Goal: Transaction & Acquisition: Obtain resource

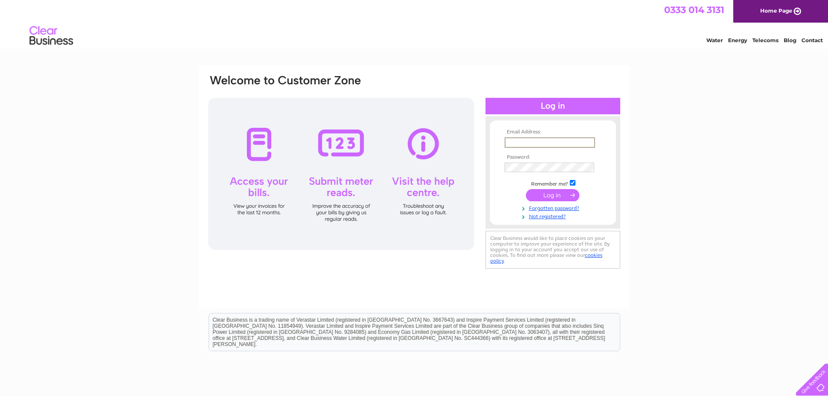
click at [549, 143] on input "text" at bounding box center [550, 142] width 90 height 10
type input "ianbuchans@gmail.com"
click at [526, 189] on input "submit" at bounding box center [552, 195] width 53 height 12
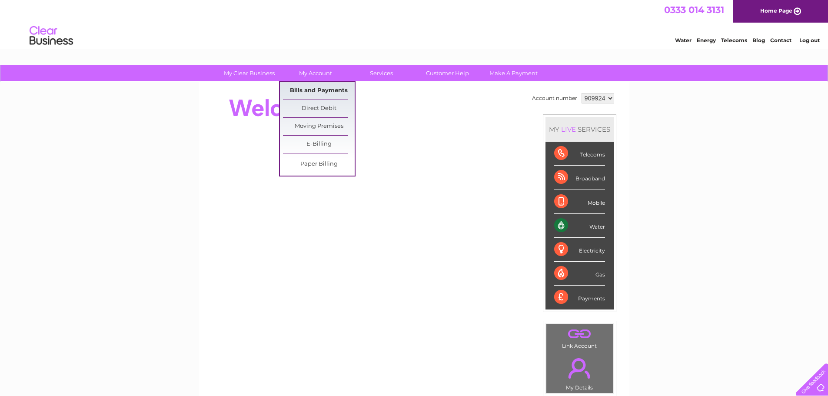
click at [329, 88] on link "Bills and Payments" at bounding box center [319, 90] width 72 height 17
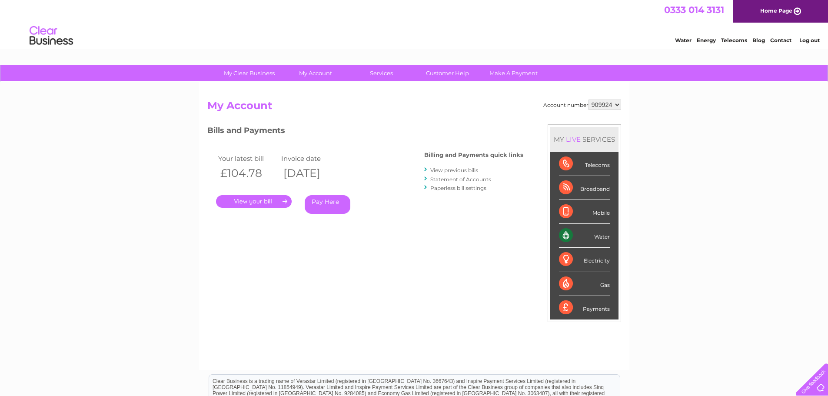
click at [260, 200] on link "." at bounding box center [254, 201] width 76 height 13
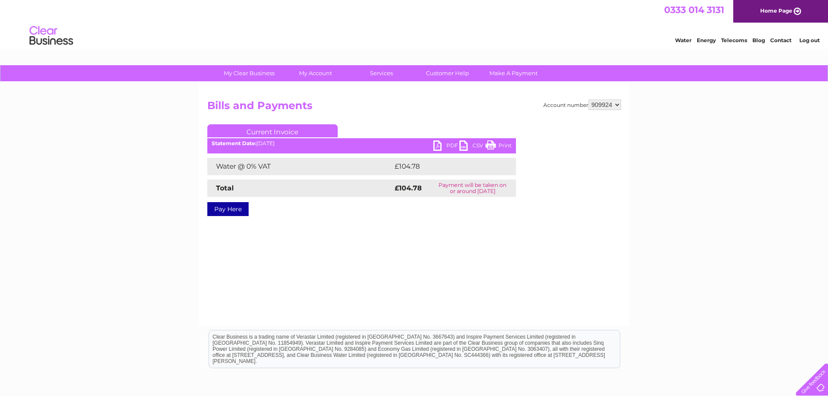
click at [438, 146] on link "PDF" at bounding box center [446, 146] width 26 height 13
click at [595, 104] on select "909924 910166" at bounding box center [605, 105] width 33 height 10
click at [594, 103] on select "909924 910166" at bounding box center [605, 105] width 33 height 10
select select "910166"
click at [589, 100] on select "909924 910166" at bounding box center [605, 105] width 33 height 10
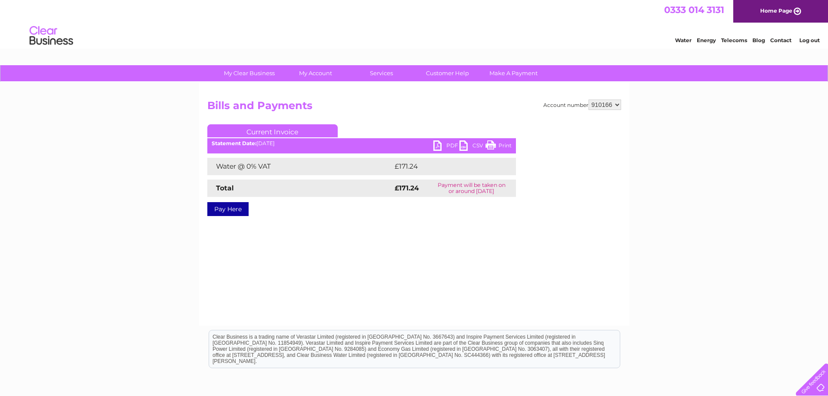
click at [435, 148] on link "PDF" at bounding box center [446, 146] width 26 height 13
